Goal: Navigation & Orientation: Find specific page/section

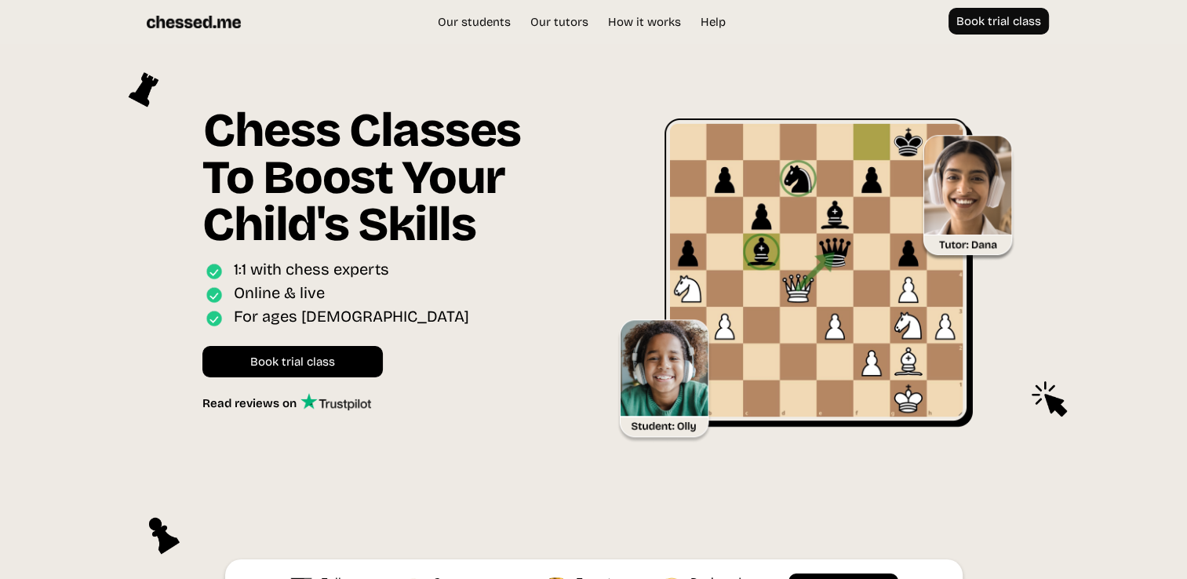
click at [317, 405] on img at bounding box center [336, 401] width 71 height 17
click at [559, 22] on link "Our tutors" at bounding box center [560, 22] width 74 height 16
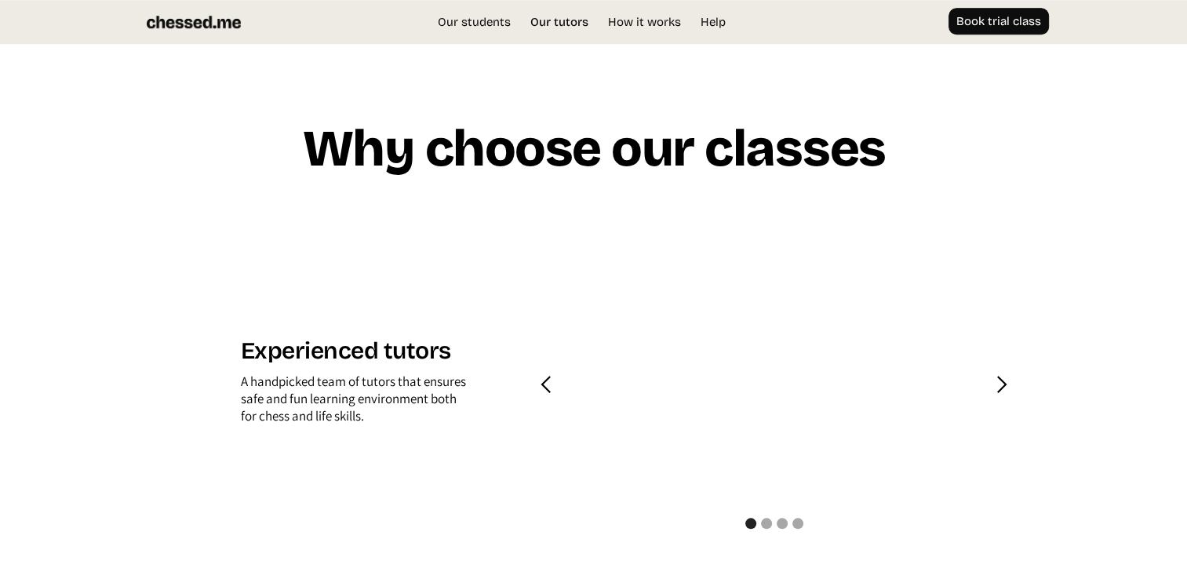
scroll to position [1500, 0]
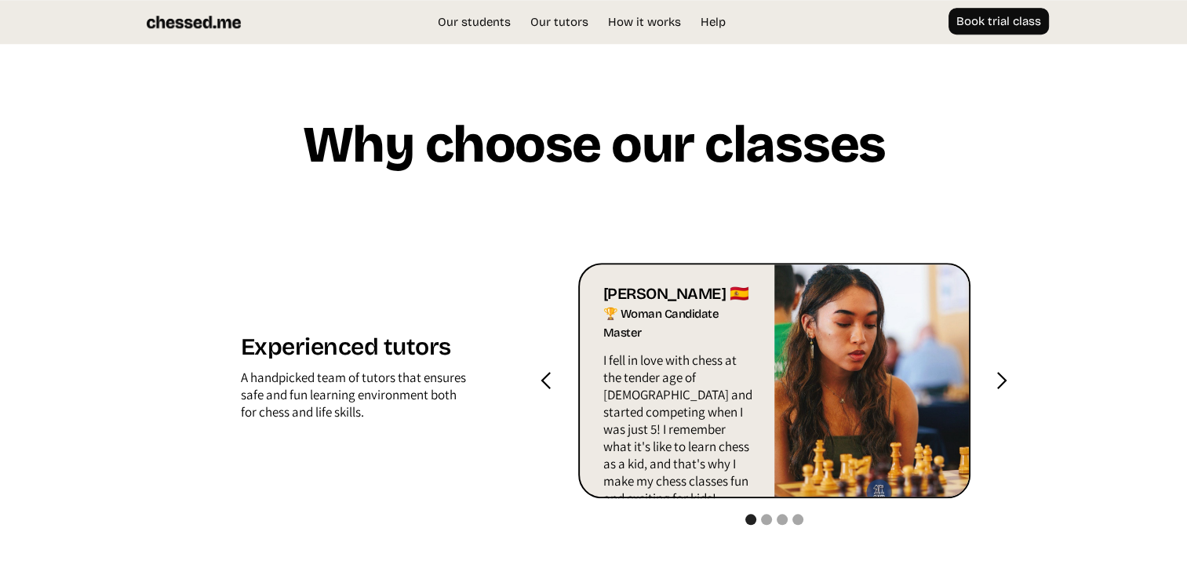
click at [1011, 386] on div "next slide" at bounding box center [1002, 381] width 20 height 20
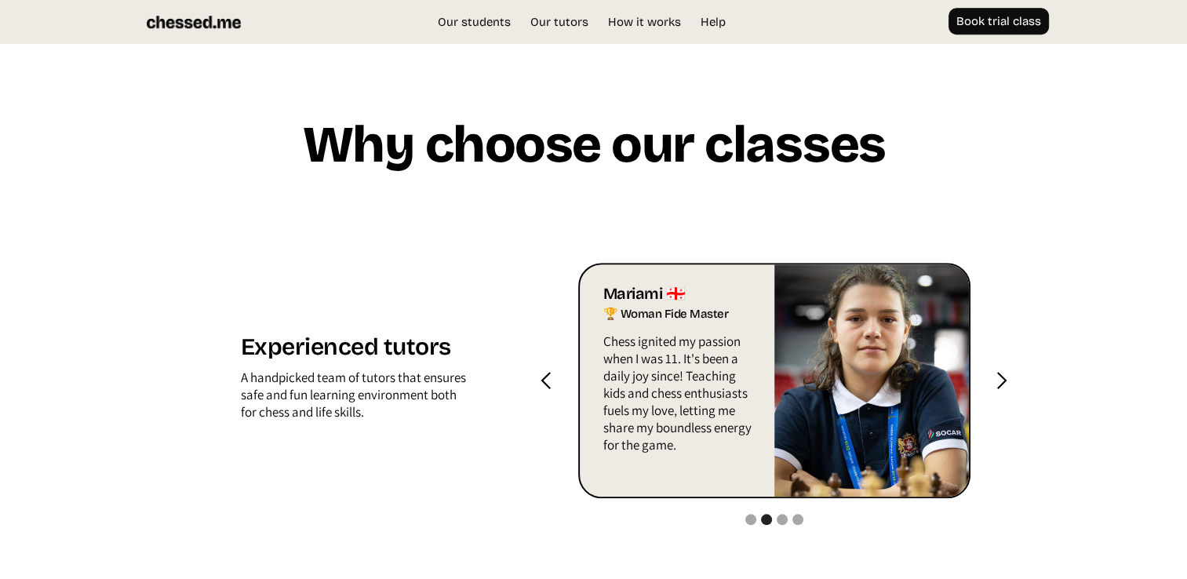
click at [1011, 386] on div "next slide" at bounding box center [1002, 381] width 20 height 20
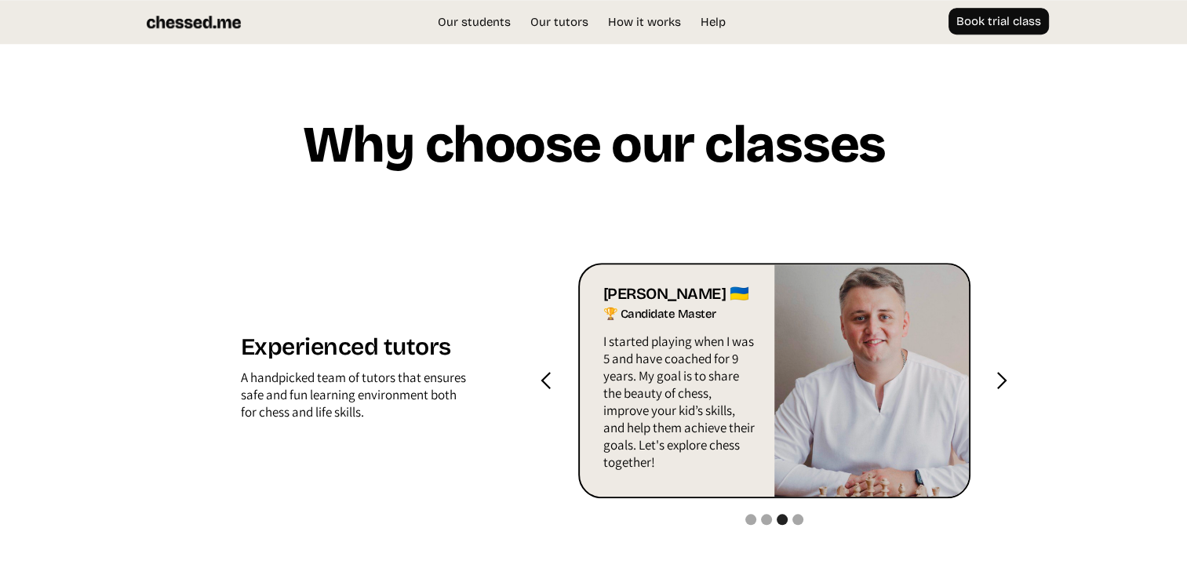
click at [1011, 386] on div "next slide" at bounding box center [1002, 381] width 20 height 20
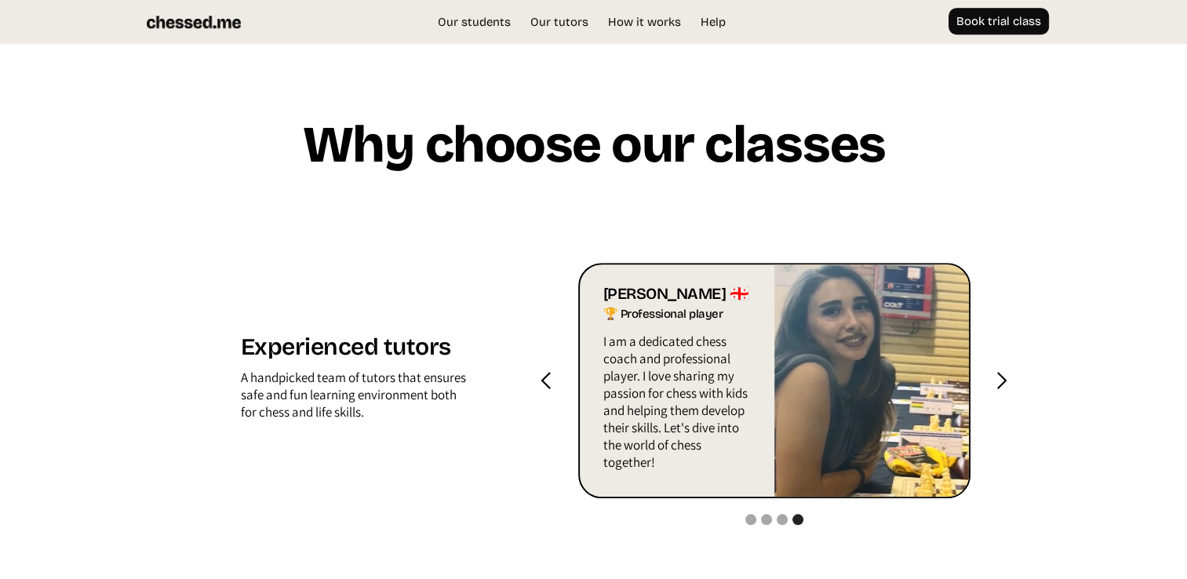
click at [1011, 386] on div "next slide" at bounding box center [1002, 381] width 20 height 20
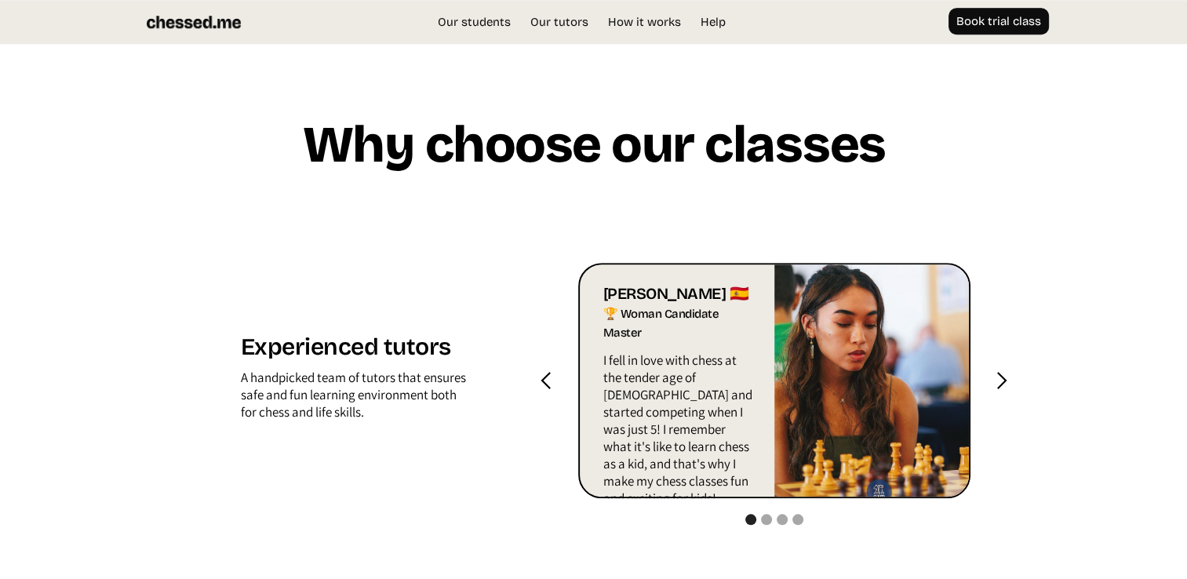
click at [1011, 386] on div "next slide" at bounding box center [1002, 381] width 20 height 20
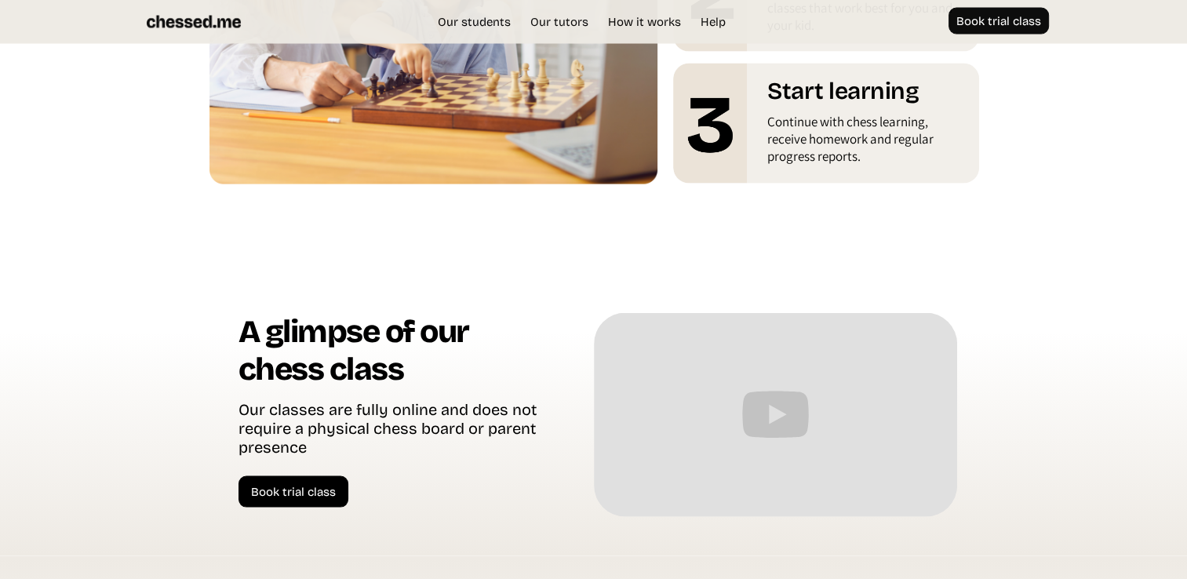
scroll to position [3095, 0]
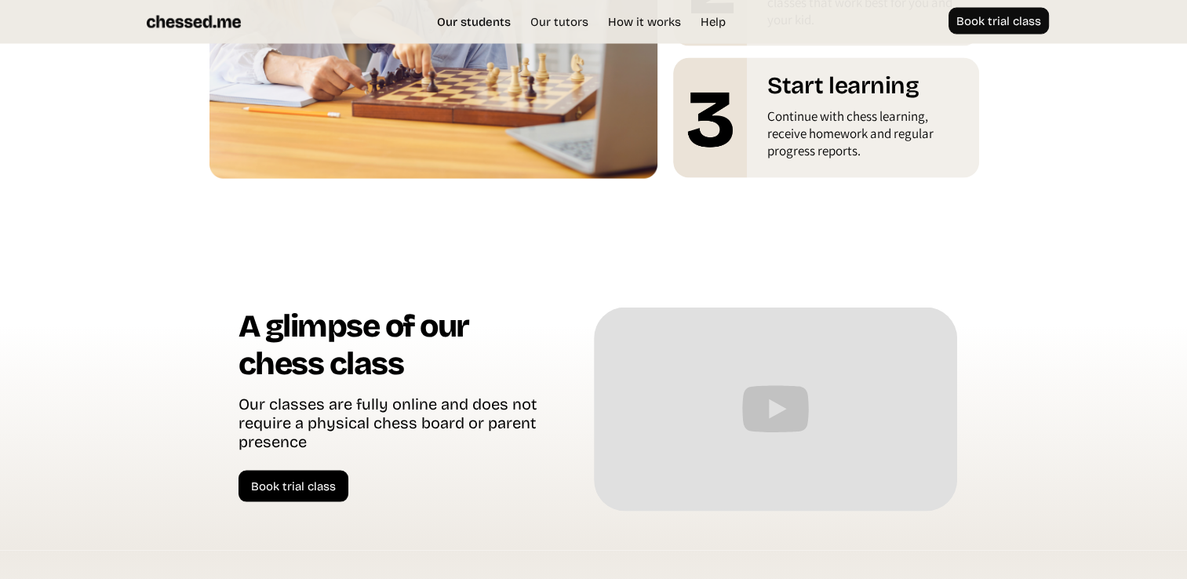
click at [474, 20] on link "Our students" at bounding box center [473, 22] width 89 height 16
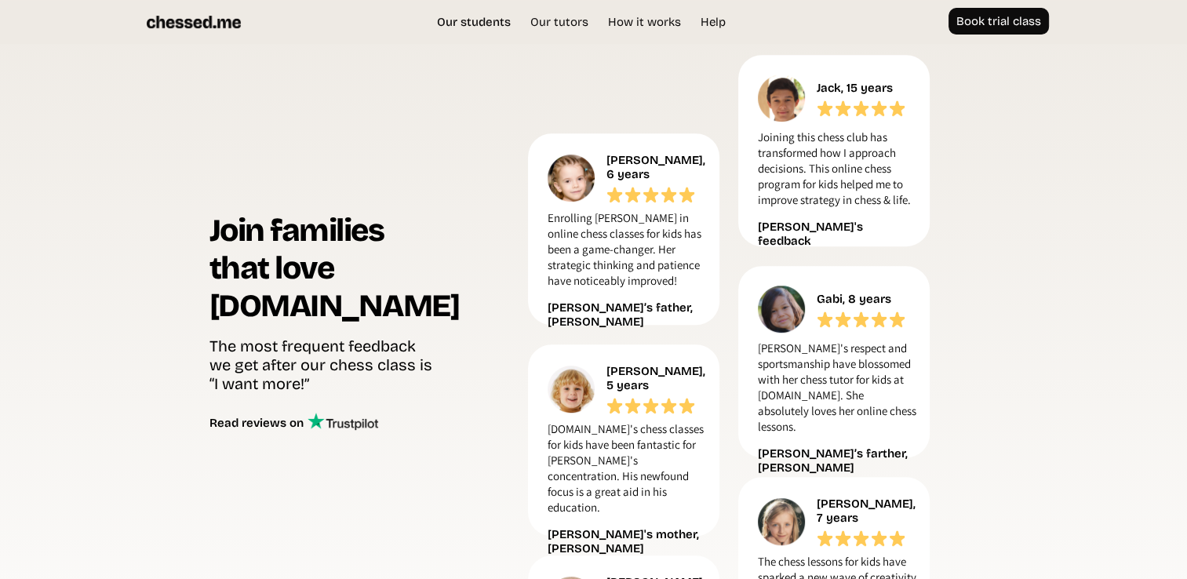
scroll to position [662, 0]
